Goal: Task Accomplishment & Management: Manage account settings

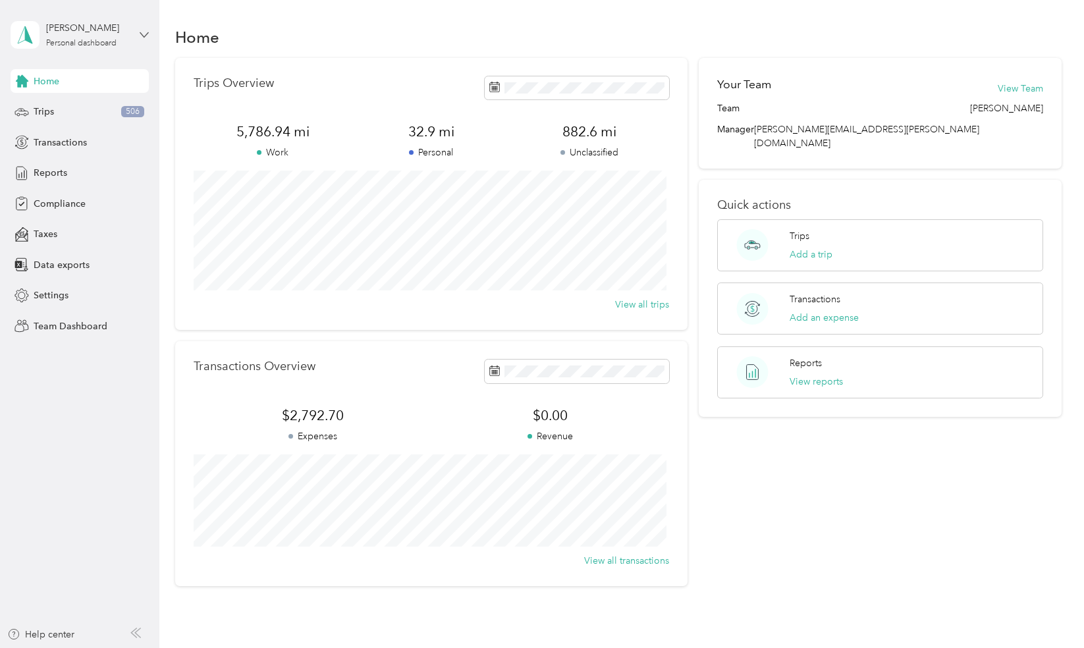
click at [144, 39] on icon at bounding box center [144, 34] width 9 height 9
click at [126, 105] on div "Team dashboard" at bounding box center [223, 108] width 407 height 23
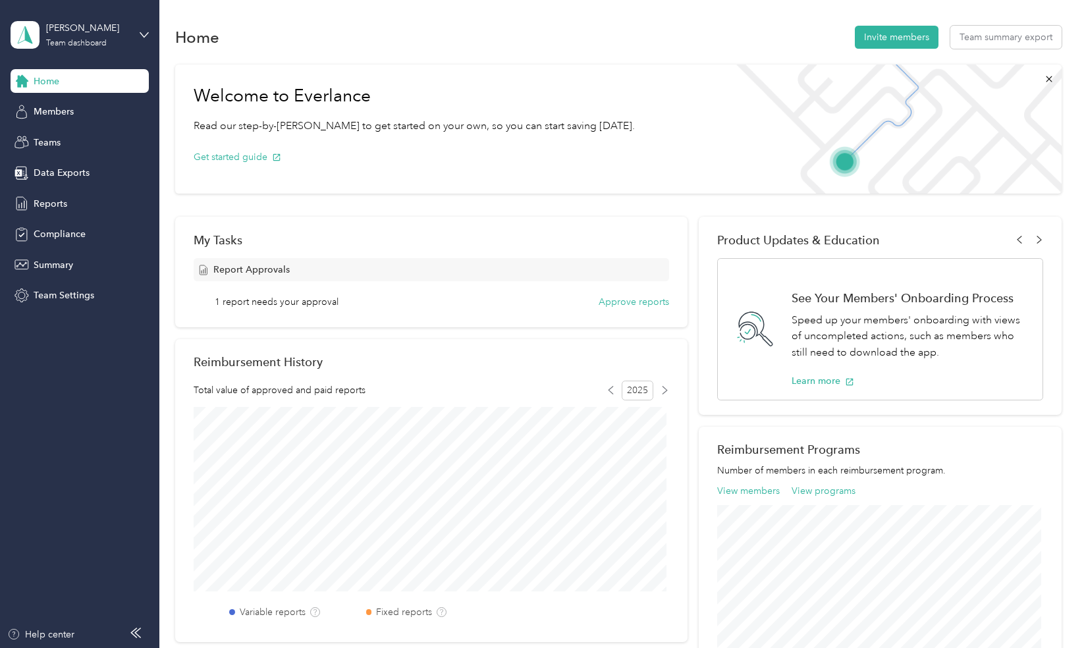
click at [58, 124] on div "Home Members Teams Data Exports Reports Compliance Summary Team Settings" at bounding box center [80, 188] width 138 height 238
click at [58, 118] on div "Members" at bounding box center [80, 112] width 138 height 24
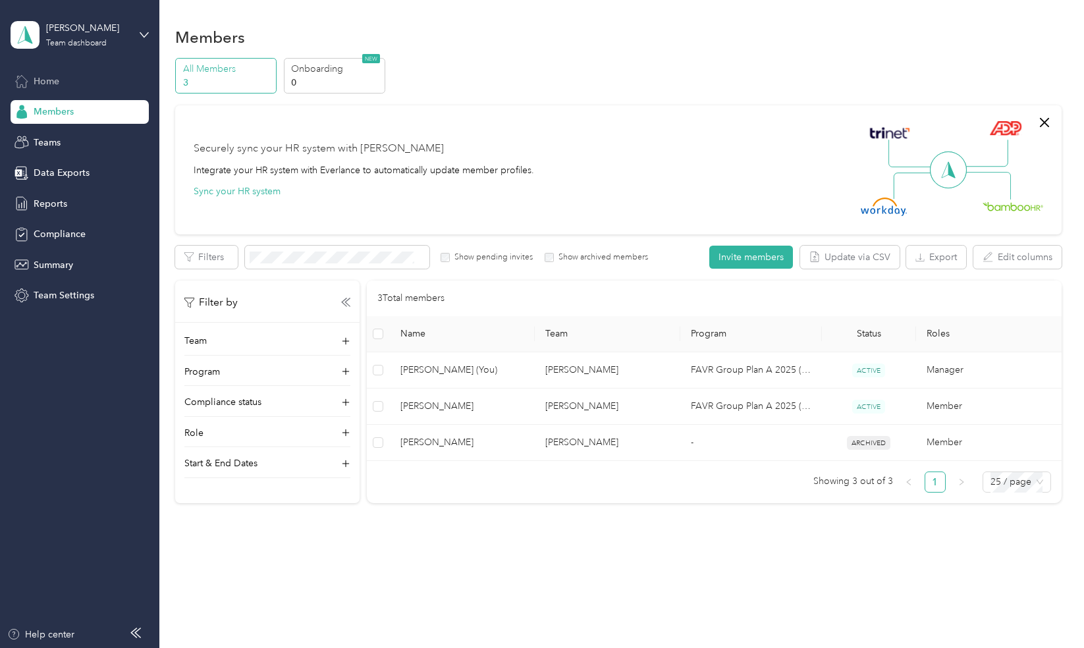
click at [59, 76] on span "Home" at bounding box center [47, 81] width 26 height 14
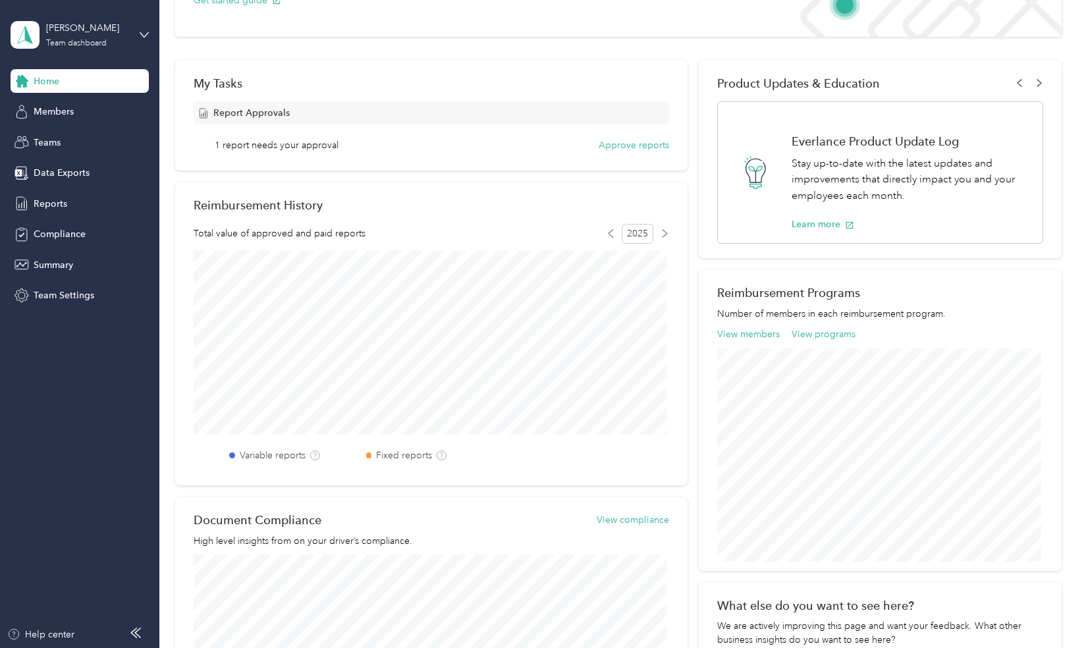
scroll to position [124, 0]
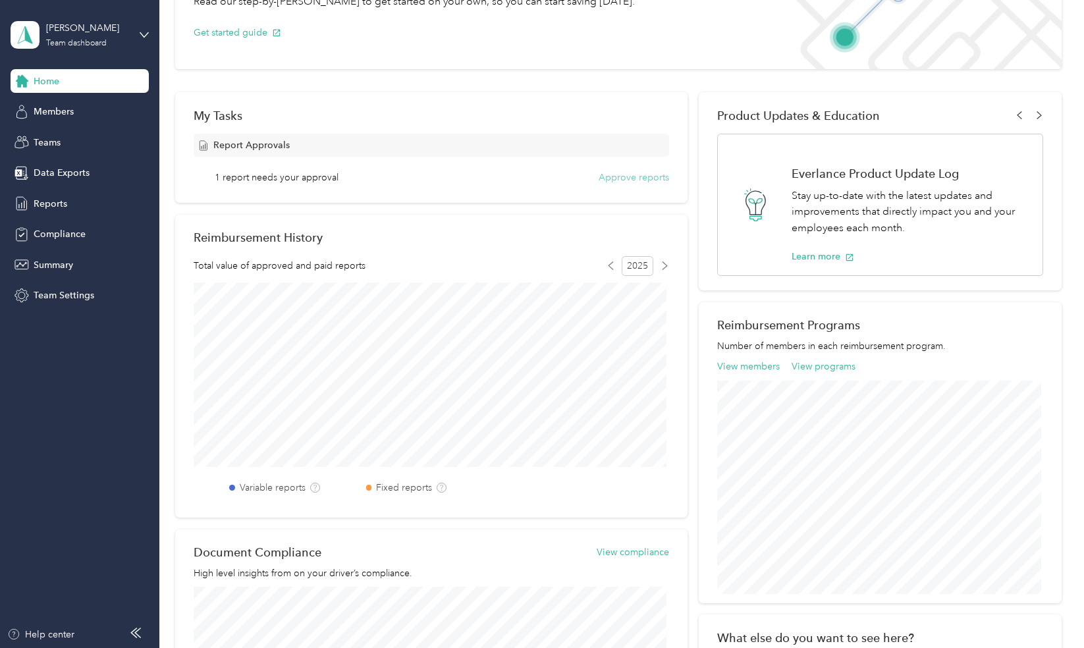
click at [629, 181] on button "Approve reports" at bounding box center [633, 178] width 70 height 14
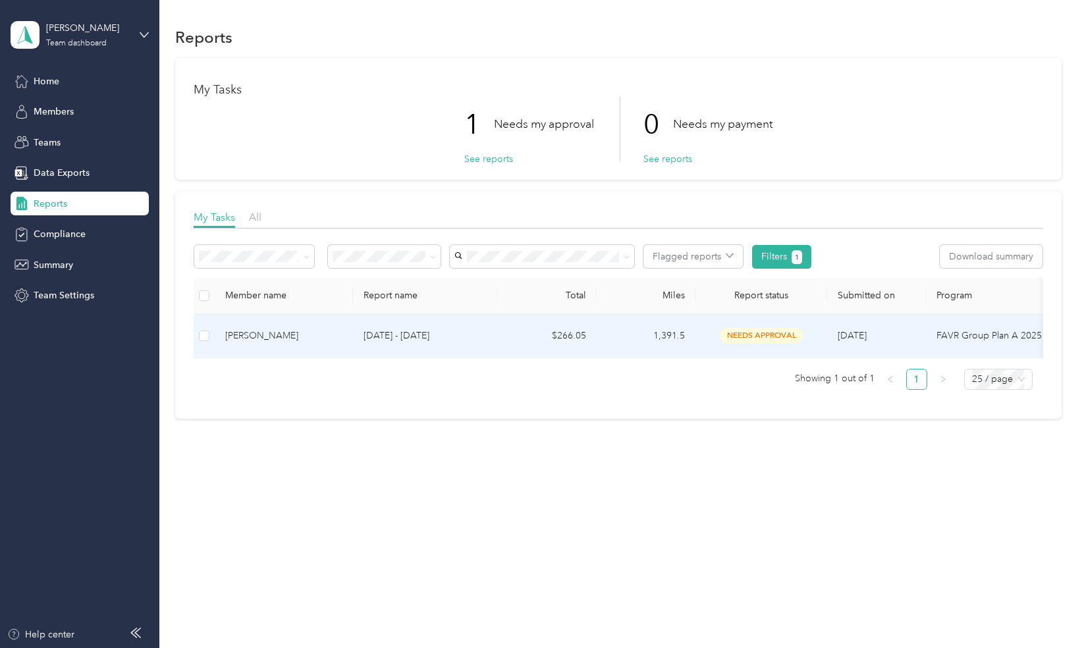
click at [211, 337] on td at bounding box center [204, 336] width 21 height 44
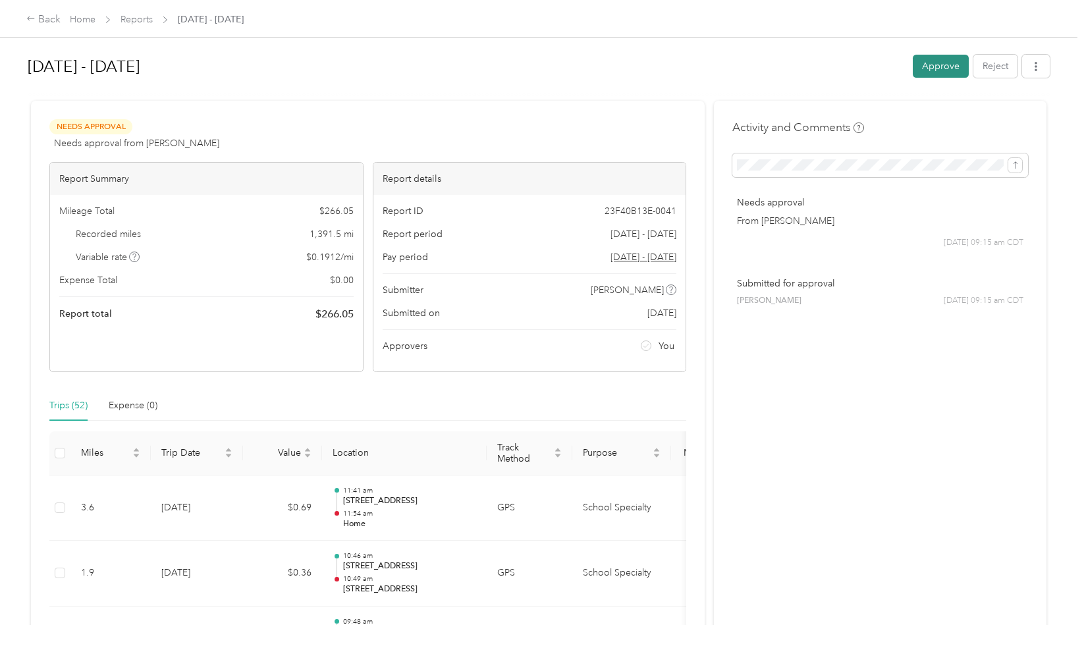
click at [922, 63] on button "Approve" at bounding box center [940, 66] width 56 height 23
